Goal: Communication & Community: Ask a question

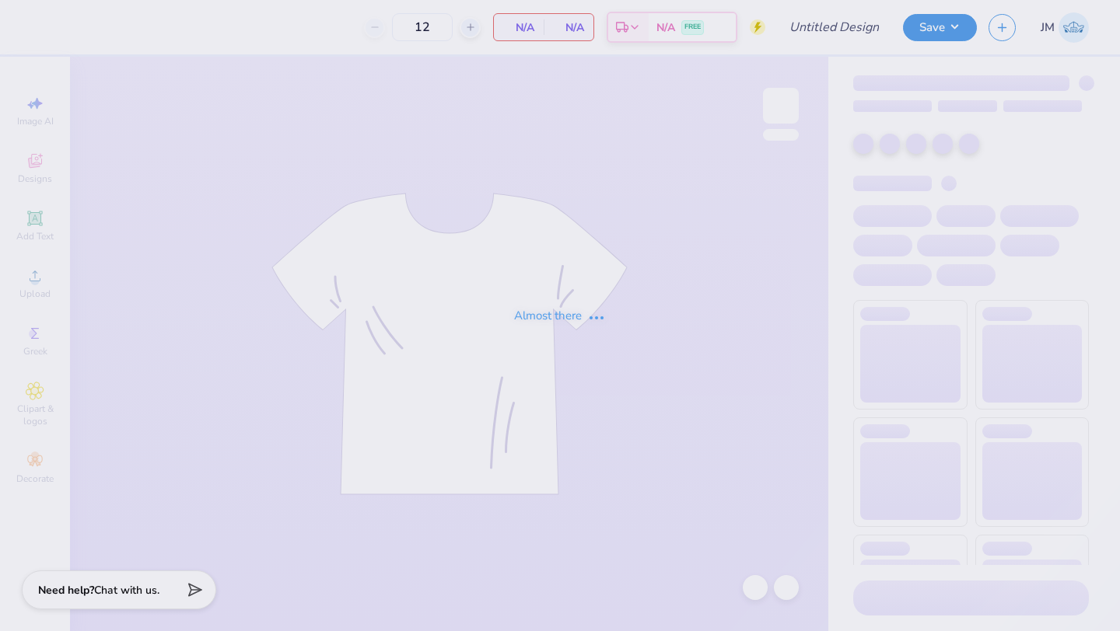
type input "UNCC Field Hockey"
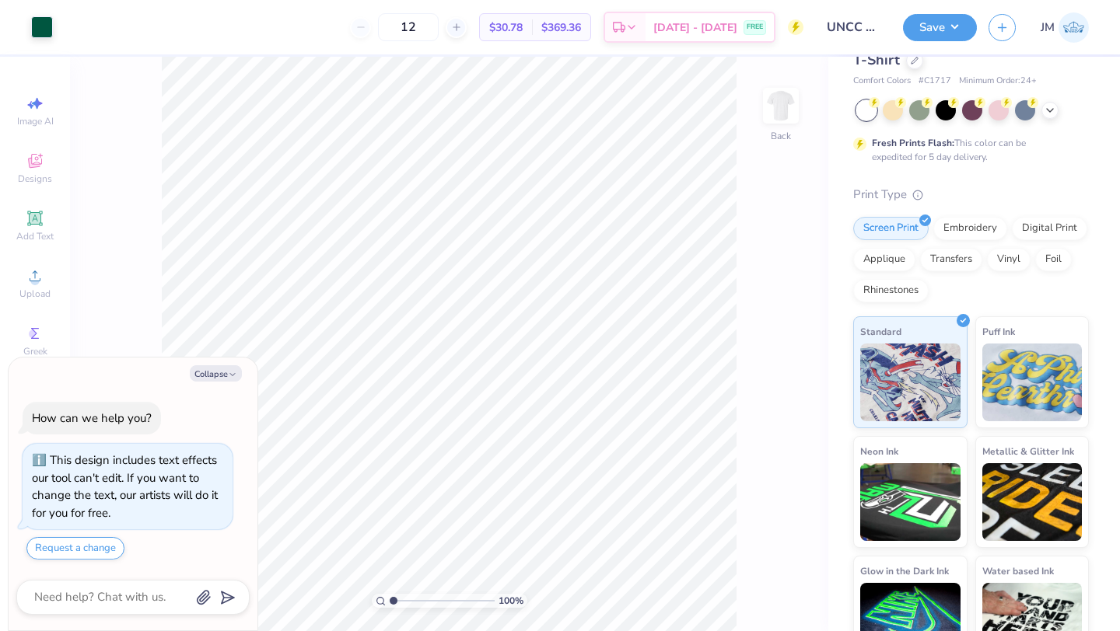
scroll to position [109, 0]
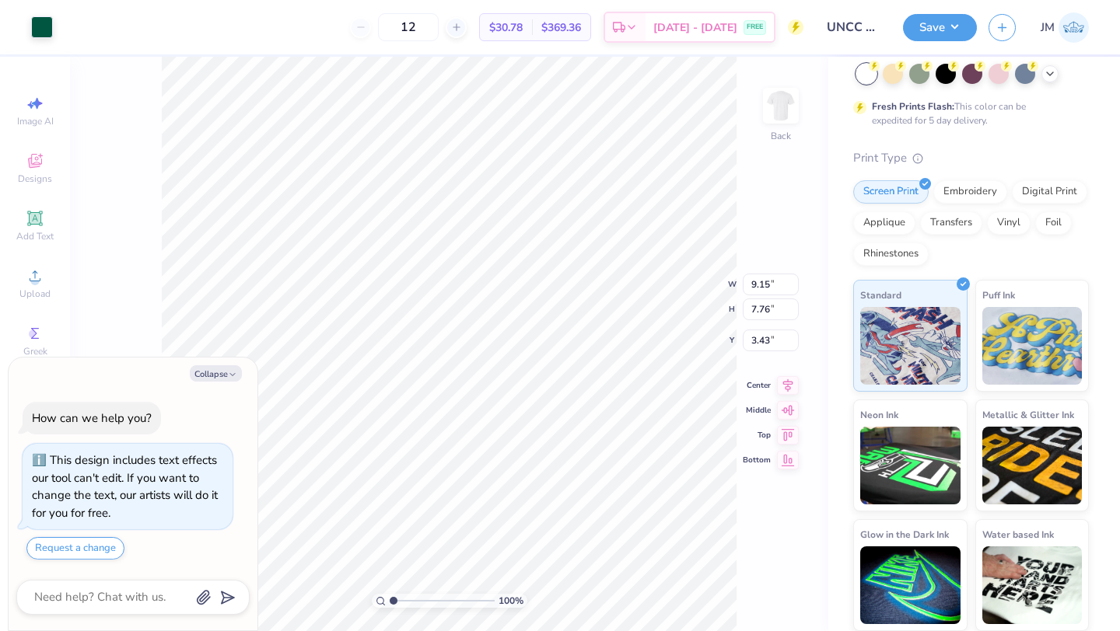
type textarea "x"
click at [125, 601] on textarea at bounding box center [112, 597] width 158 height 21
type textarea "w"
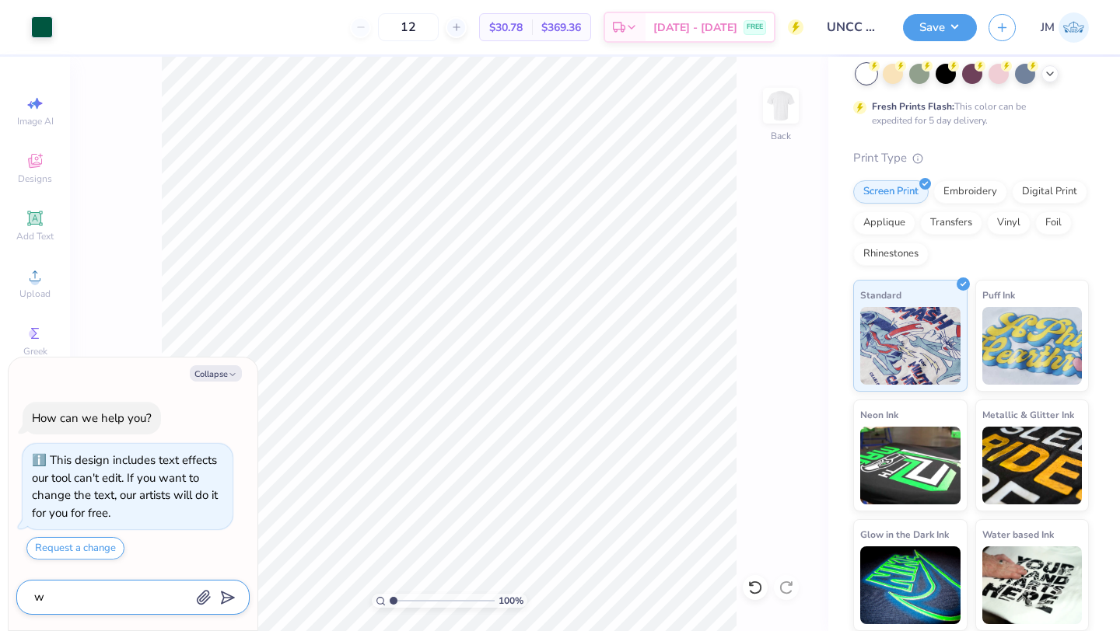
type textarea "x"
type textarea "wh"
type textarea "x"
type textarea "wha"
type textarea "x"
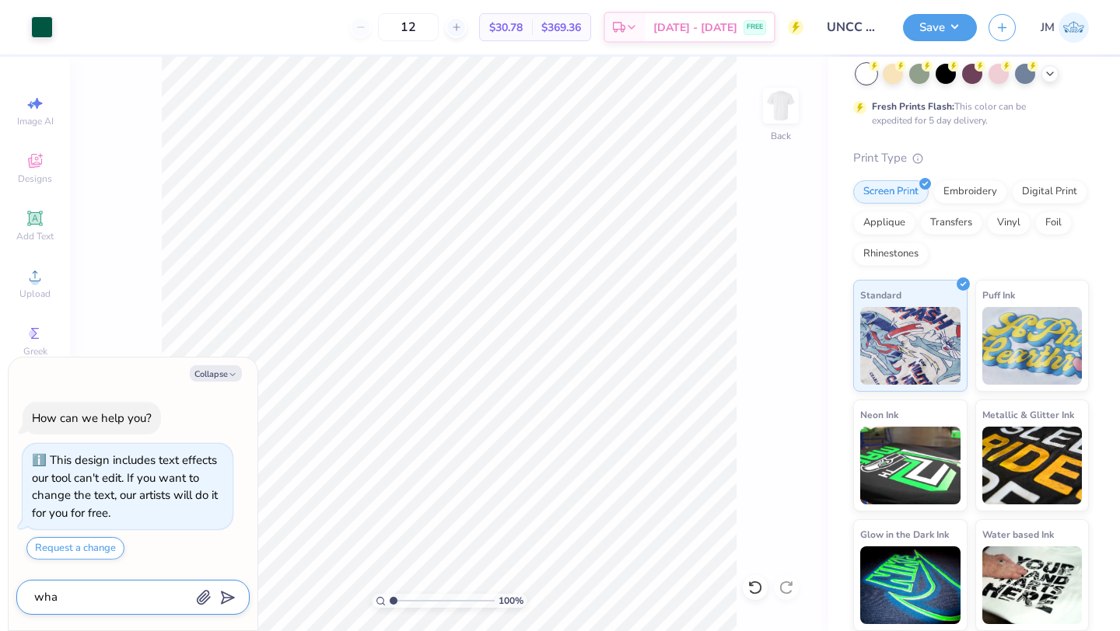
type textarea "what"
type textarea "x"
type textarea "what"
type textarea "x"
type textarea "what f"
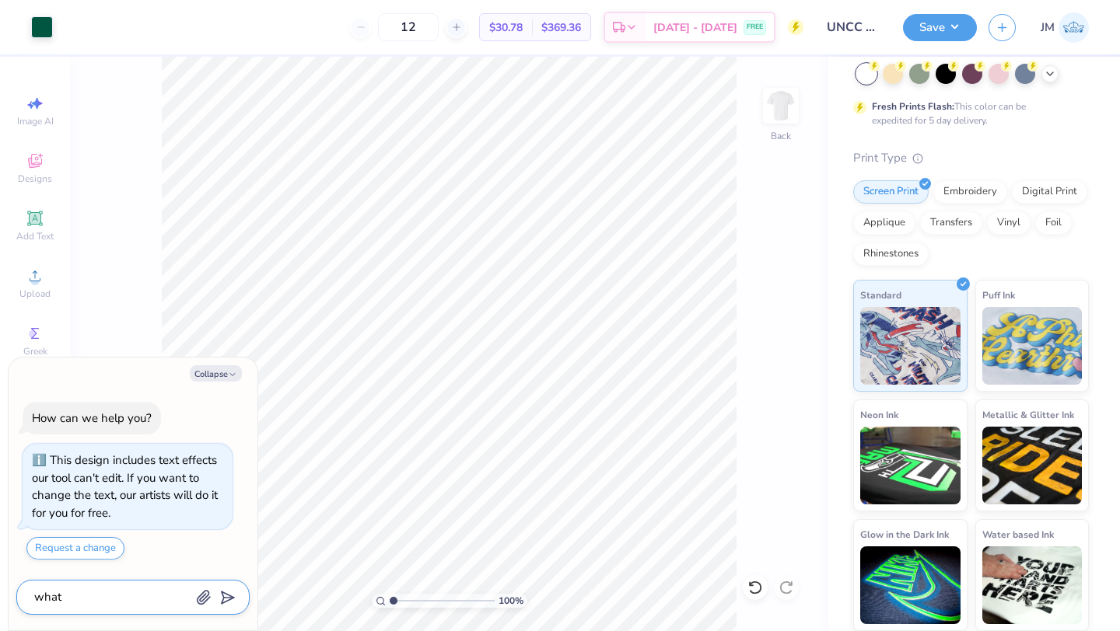
type textarea "x"
type textarea "what fo"
type textarea "x"
type textarea "what fon"
type textarea "x"
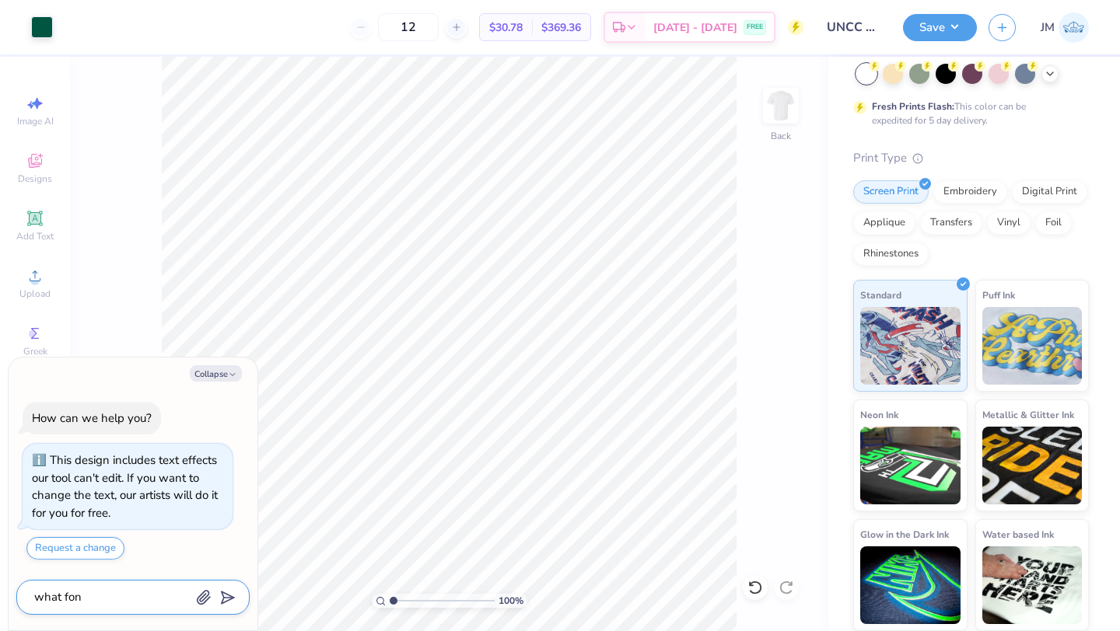
type textarea "what fon"
type textarea "x"
type textarea "what fon"
type textarea "x"
type textarea "what font"
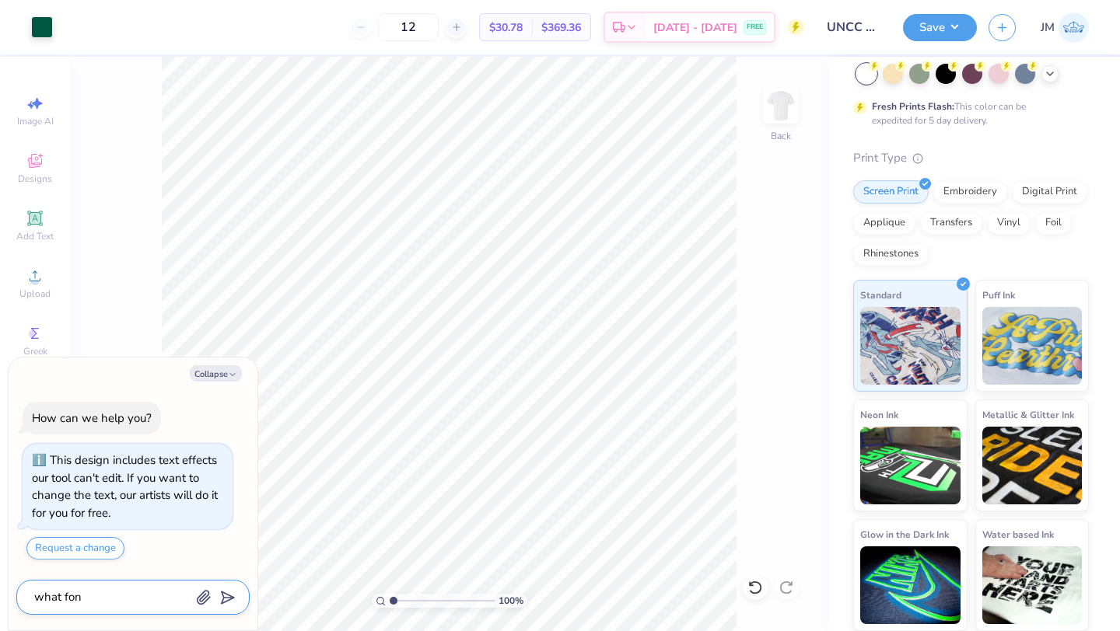
type textarea "x"
type textarea "what font"
type textarea "x"
type textarea "what font i"
type textarea "x"
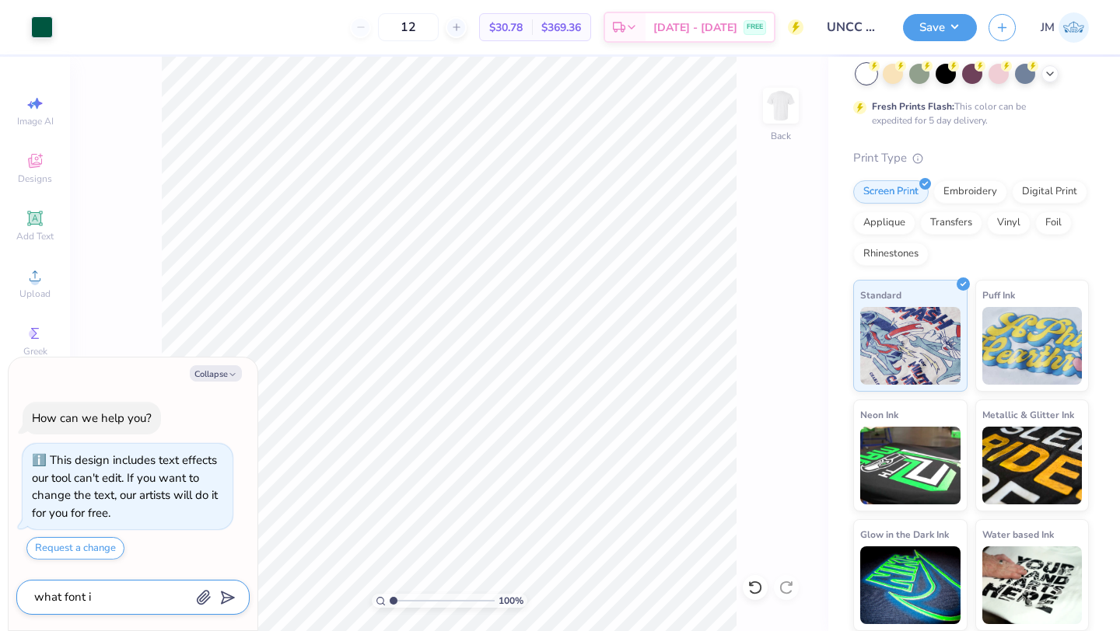
type textarea "what font is"
type textarea "x"
type textarea "what font is"
type textarea "x"
type textarea "what font is t"
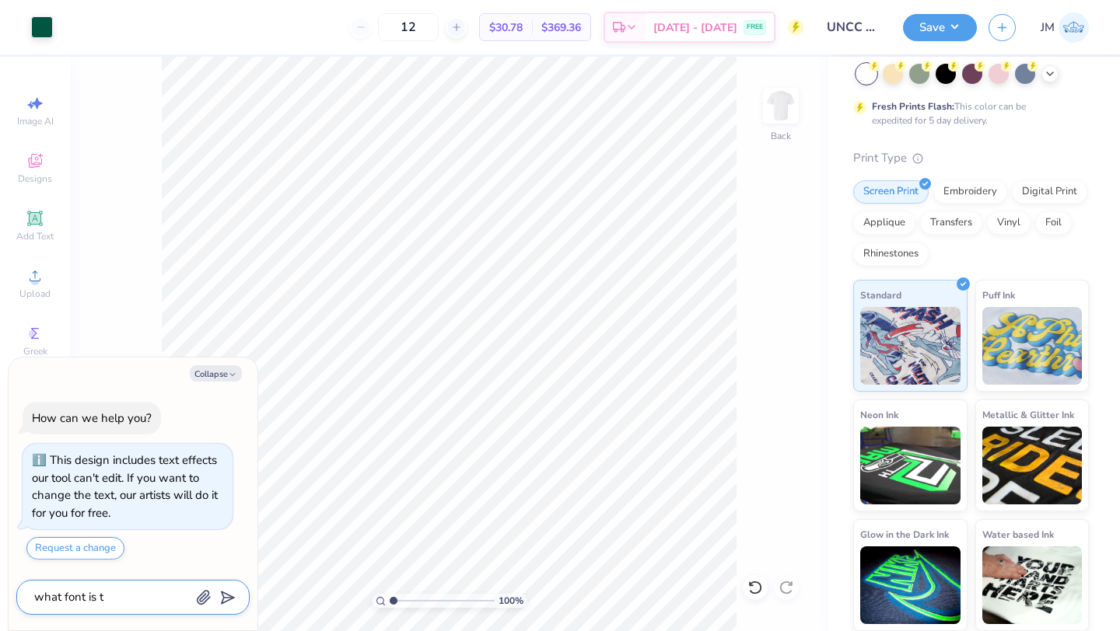
type textarea "x"
type textarea "what font is th"
type textarea "x"
type textarea "what font is tha"
type textarea "x"
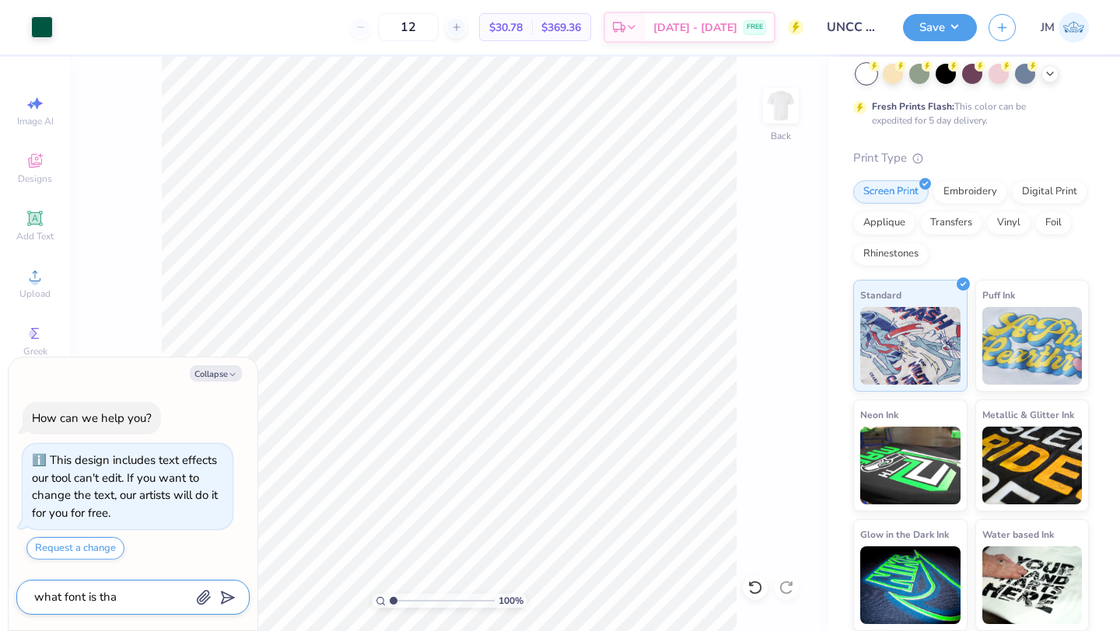
type textarea "what font is that"
type textarea "x"
type textarea "what font is that"
type textarea "x"
type textarea "what font is that"
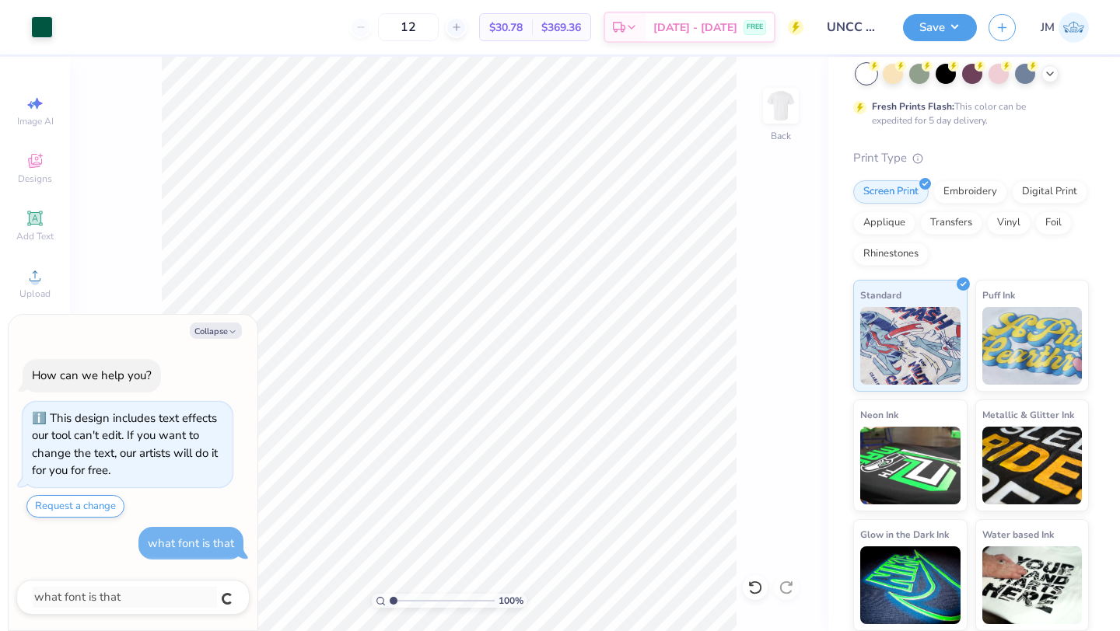
type textarea "x"
click at [45, 229] on div "Add Text" at bounding box center [35, 226] width 54 height 46
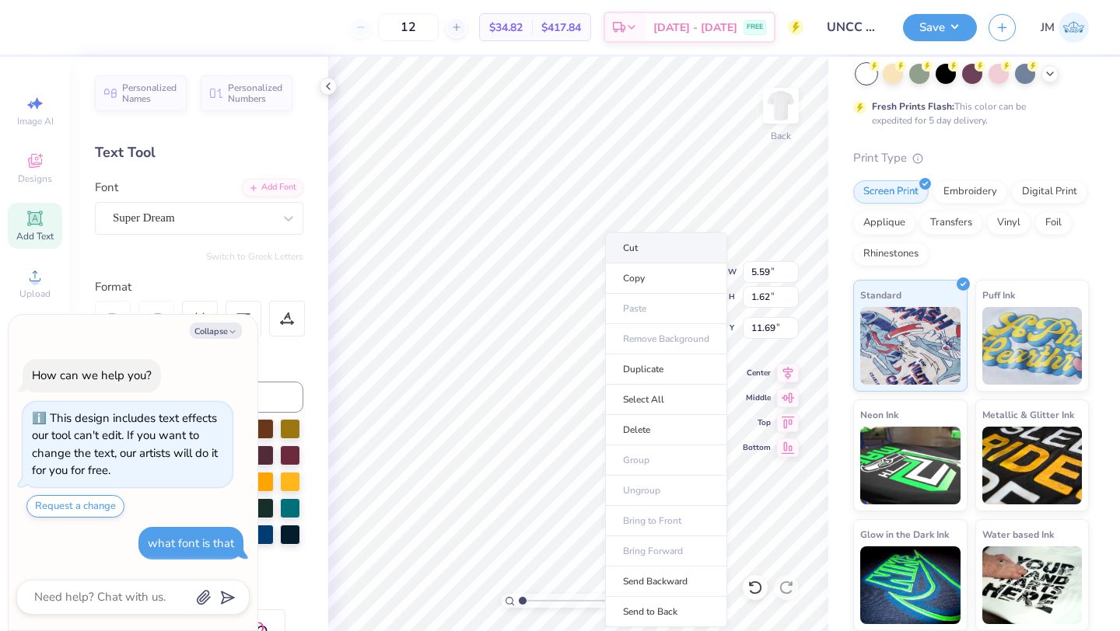
click at [652, 257] on li "Cut" at bounding box center [666, 248] width 122 height 31
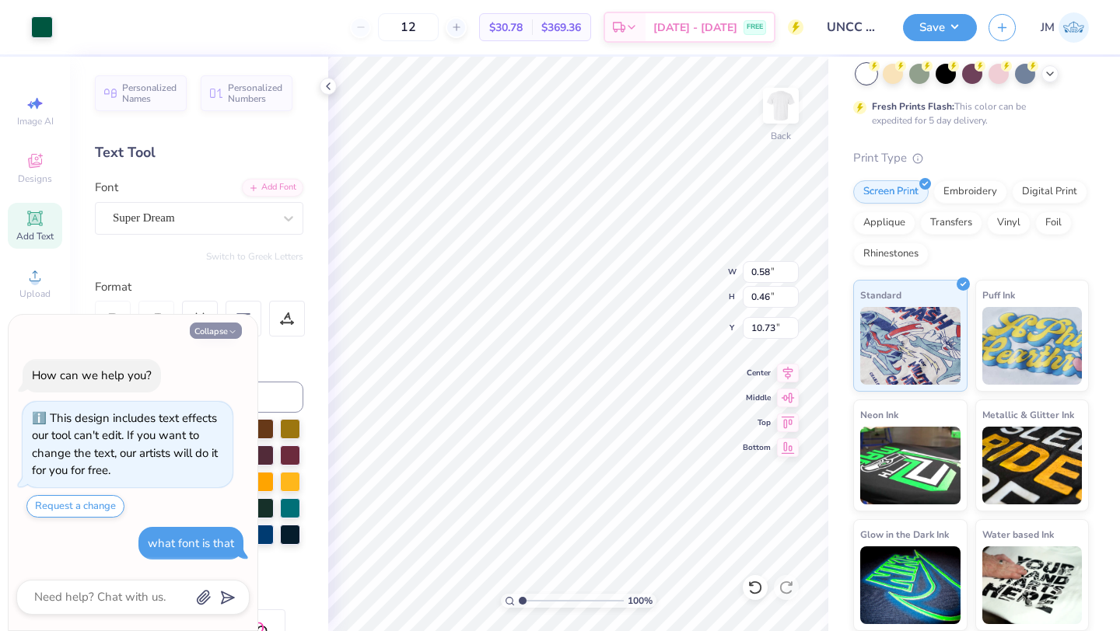
click at [215, 334] on button "Collapse" at bounding box center [216, 331] width 52 height 16
type textarea "x"
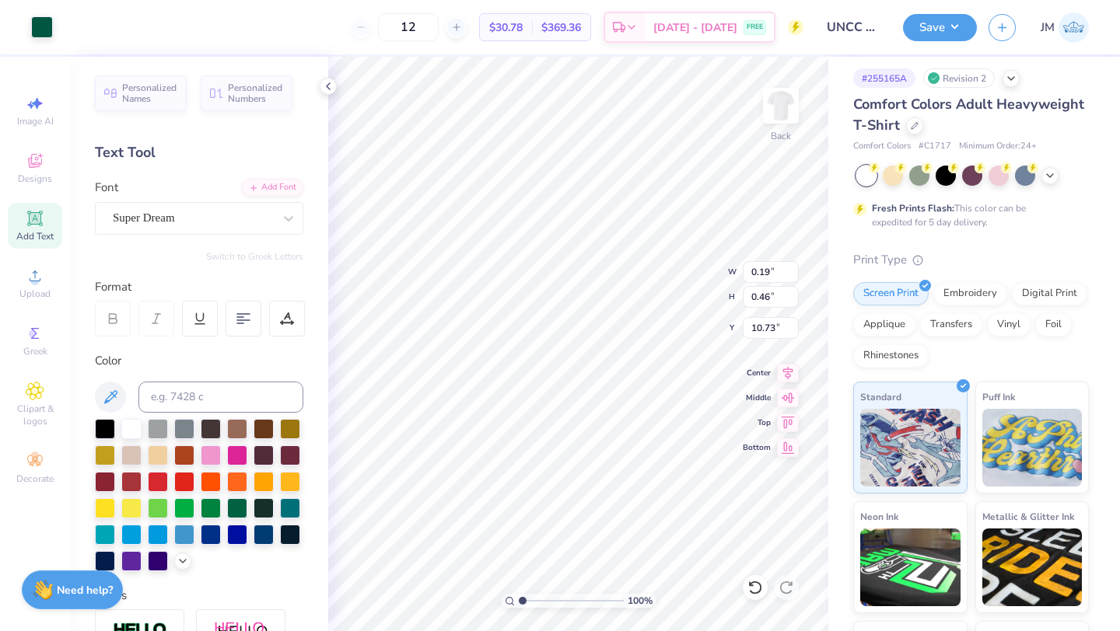
scroll to position [0, 0]
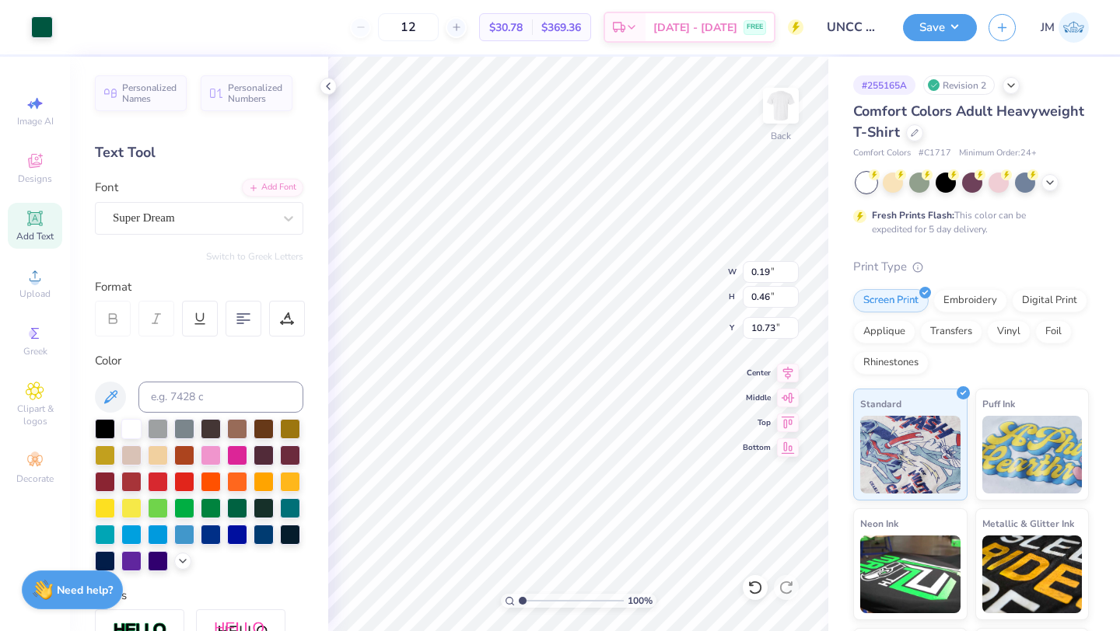
type input "0.52"
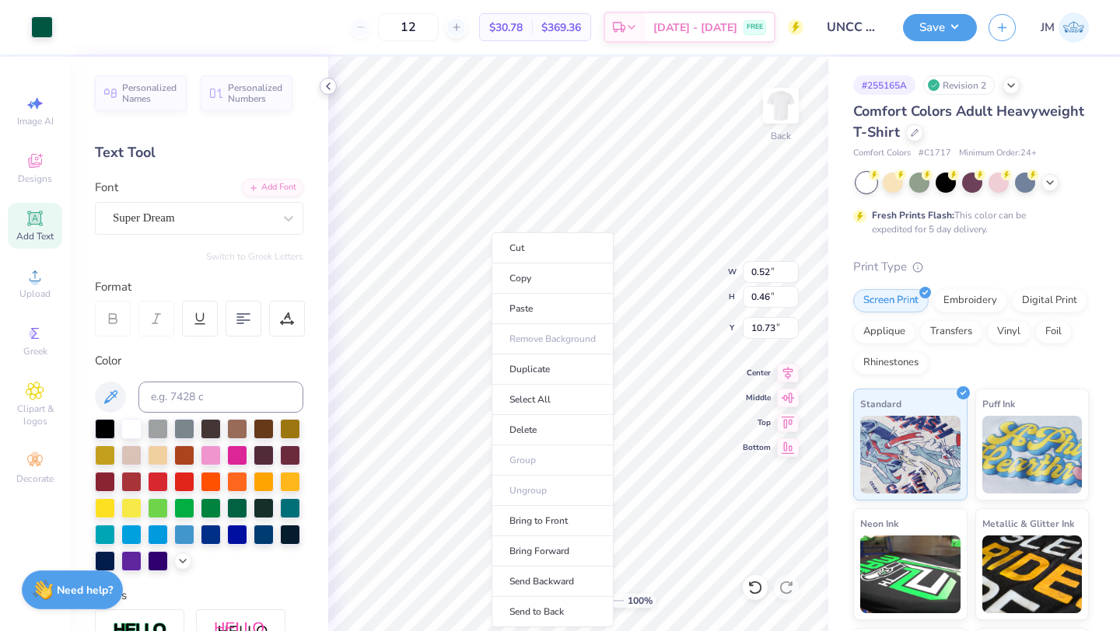
click at [329, 84] on icon at bounding box center [328, 86] width 12 height 12
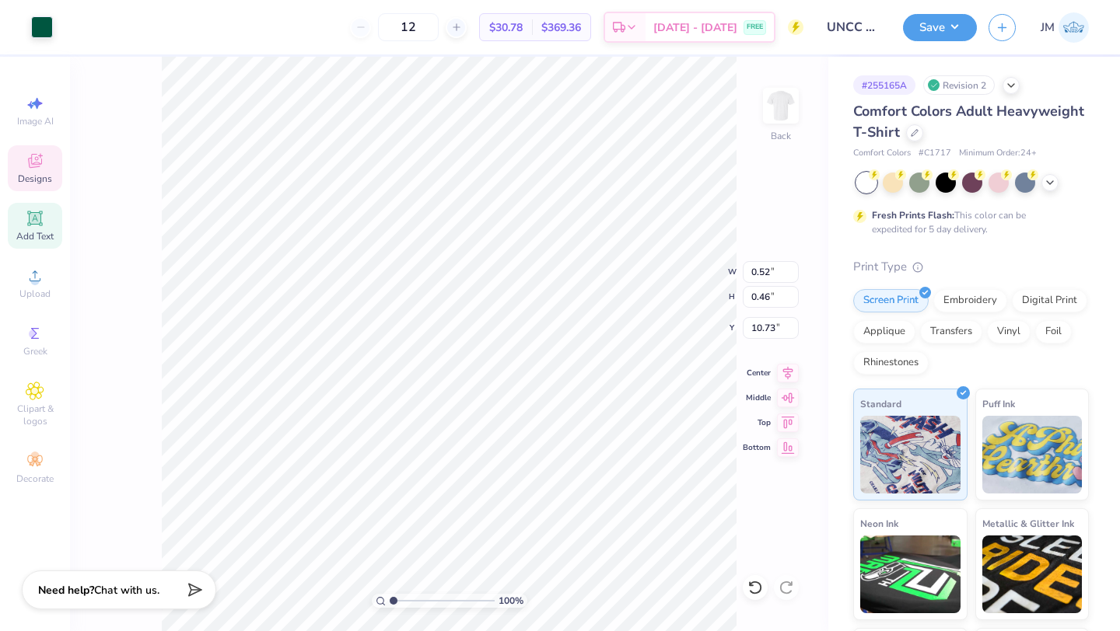
click at [43, 173] on span "Designs" at bounding box center [35, 179] width 34 height 12
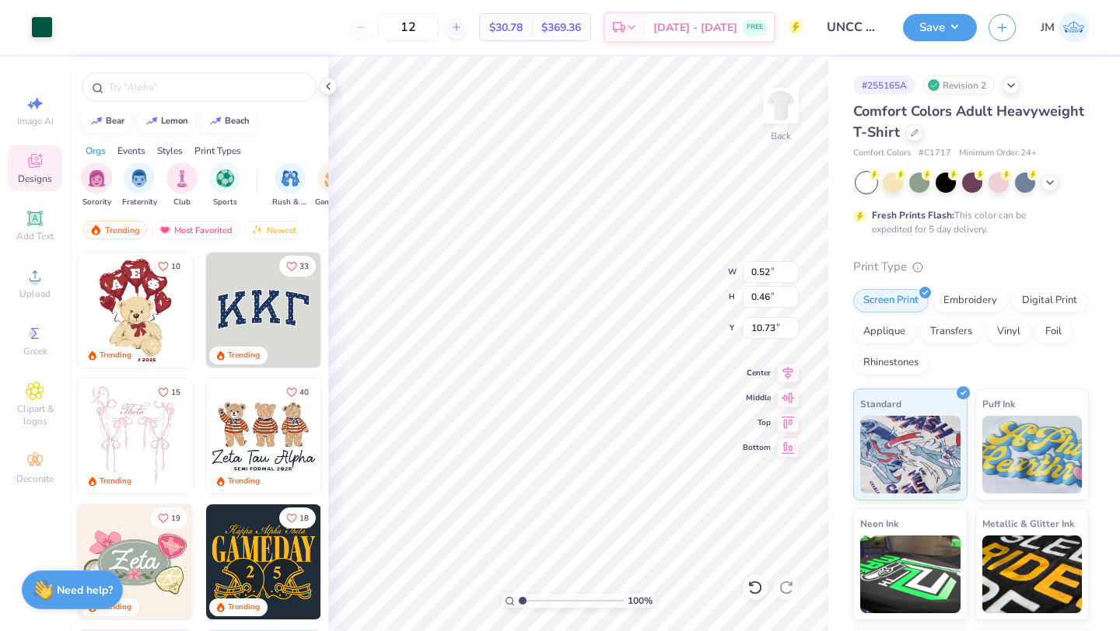
click at [43, 173] on span "Designs" at bounding box center [35, 179] width 34 height 12
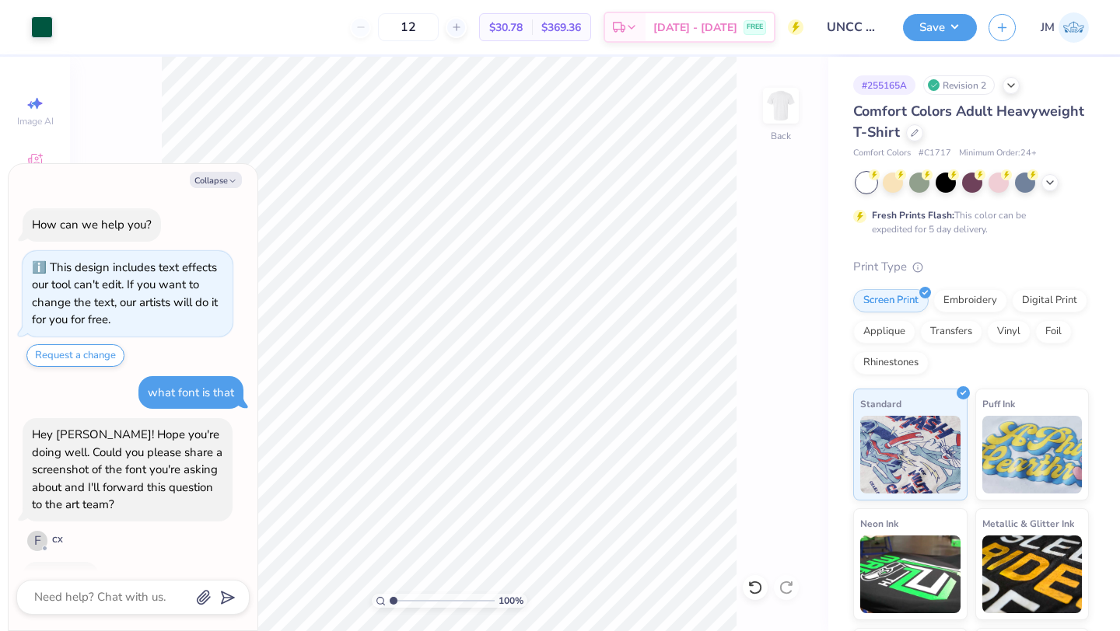
scroll to position [66, 0]
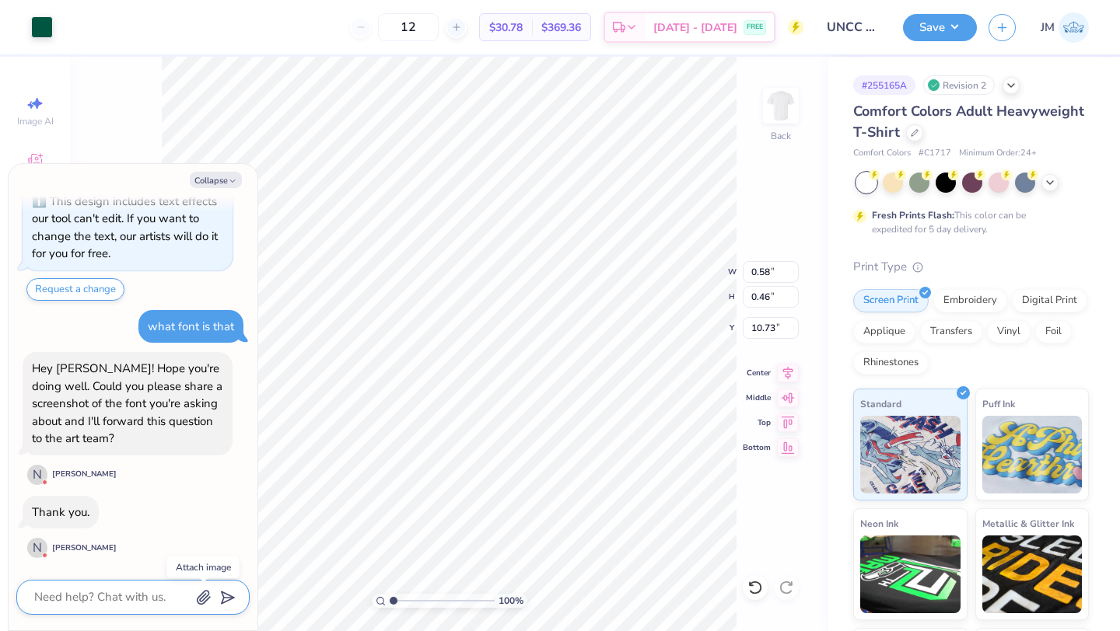
click at [205, 595] on icon "button" at bounding box center [204, 598] width 12 height 13
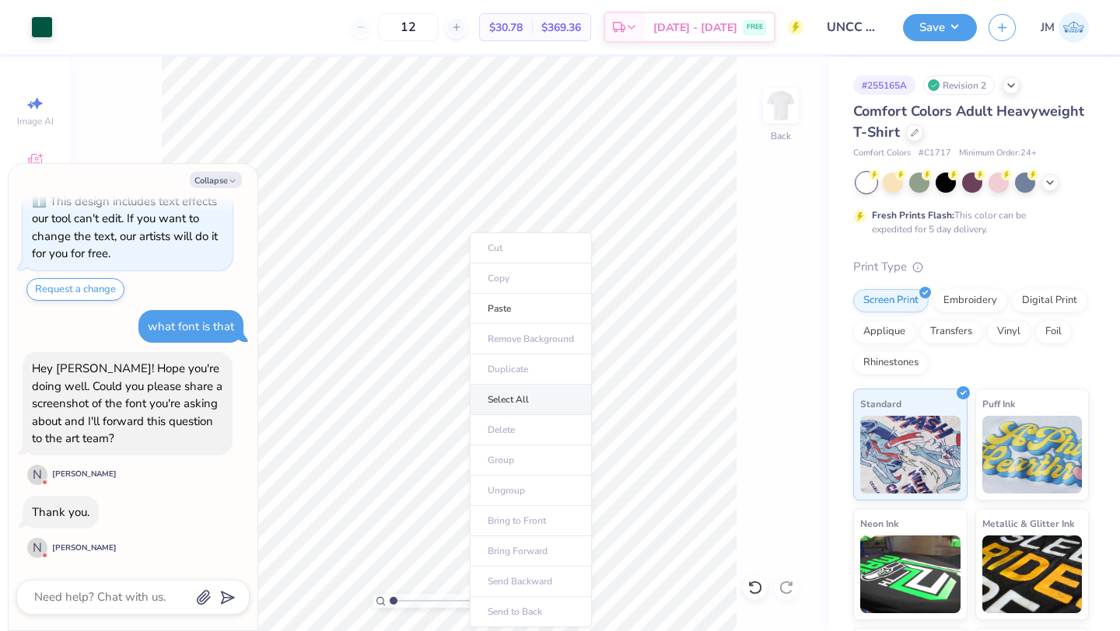
click at [525, 394] on li "Select All" at bounding box center [531, 400] width 122 height 30
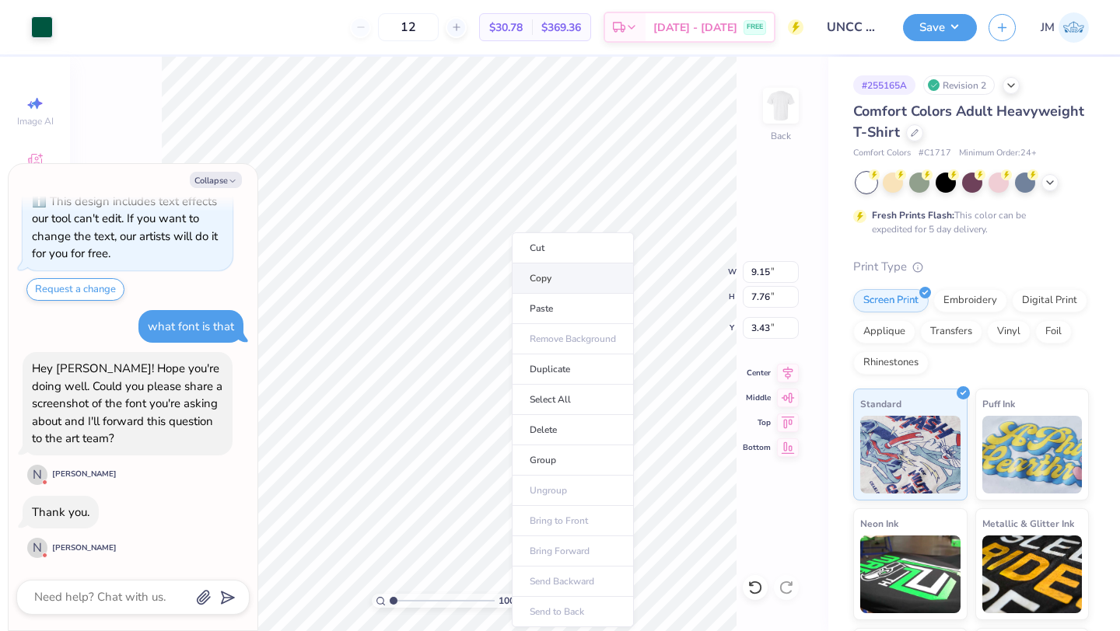
click at [529, 282] on li "Copy" at bounding box center [573, 279] width 122 height 30
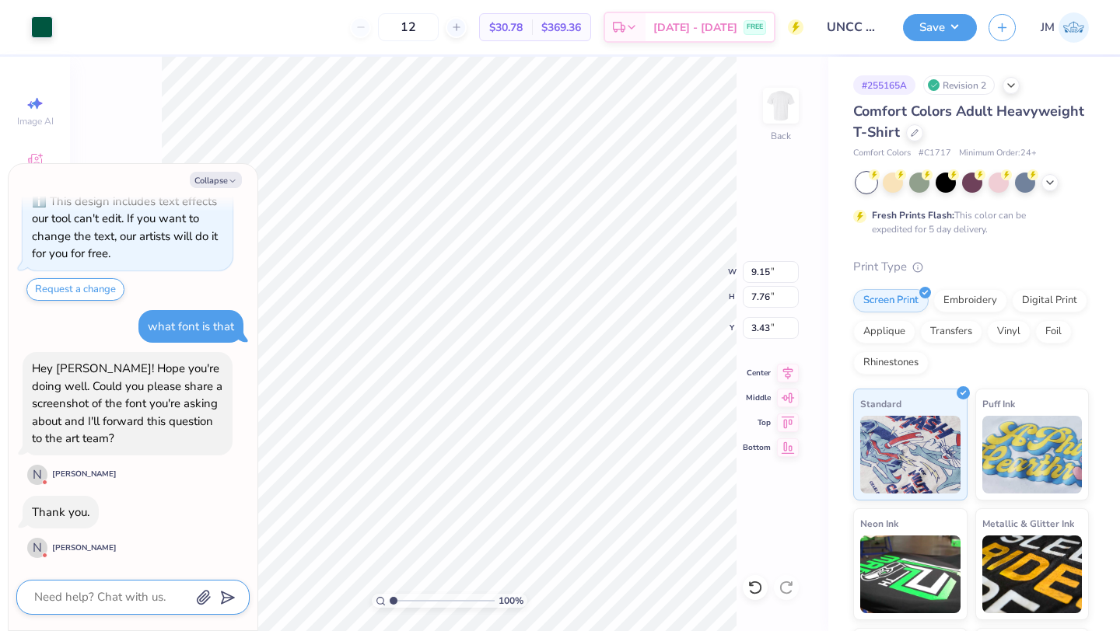
click at [135, 588] on textarea at bounding box center [112, 597] width 158 height 21
paste textarea "[URL][DOMAIN_NAME]"
type textarea "x"
type textarea "[URL][DOMAIN_NAME]"
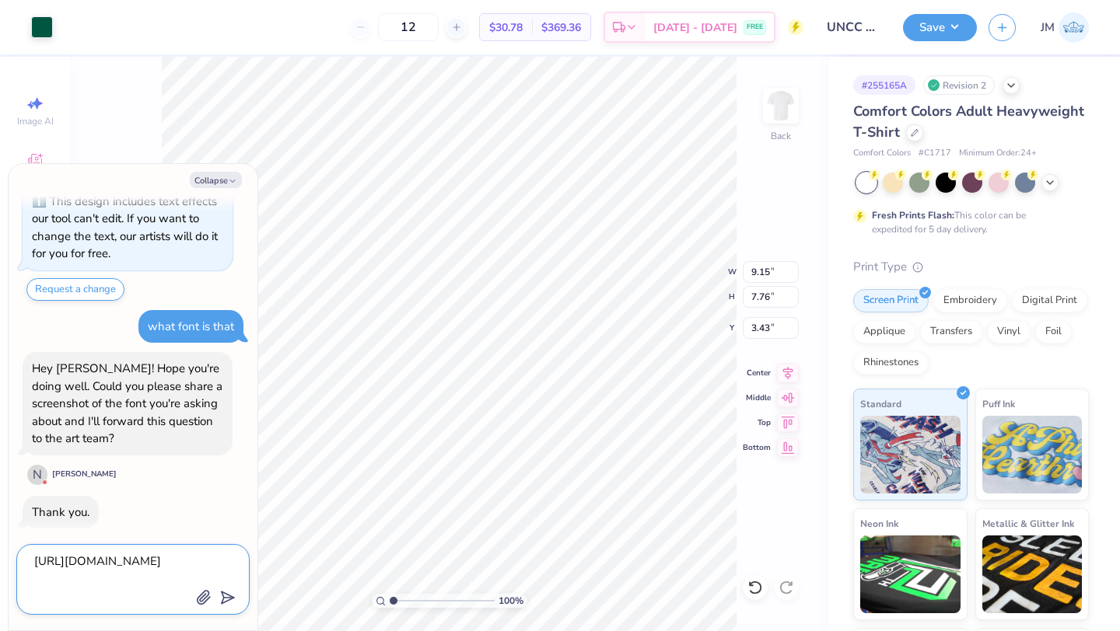
scroll to position [0, 0]
drag, startPoint x: 93, startPoint y: 600, endPoint x: 40, endPoint y: 539, distance: 81.6
click at [40, 539] on div "Collapse How can we help you? This design includes text effects our tool can't …" at bounding box center [133, 397] width 249 height 467
type textarea "x"
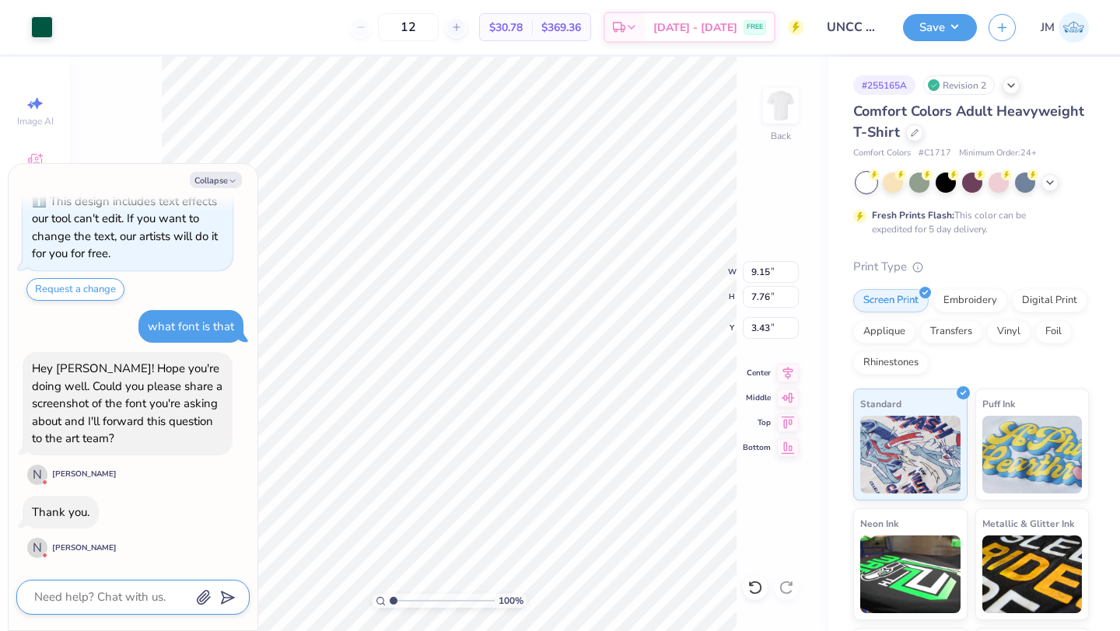
type textarea "x"
